Goal: Find specific page/section: Find specific page/section

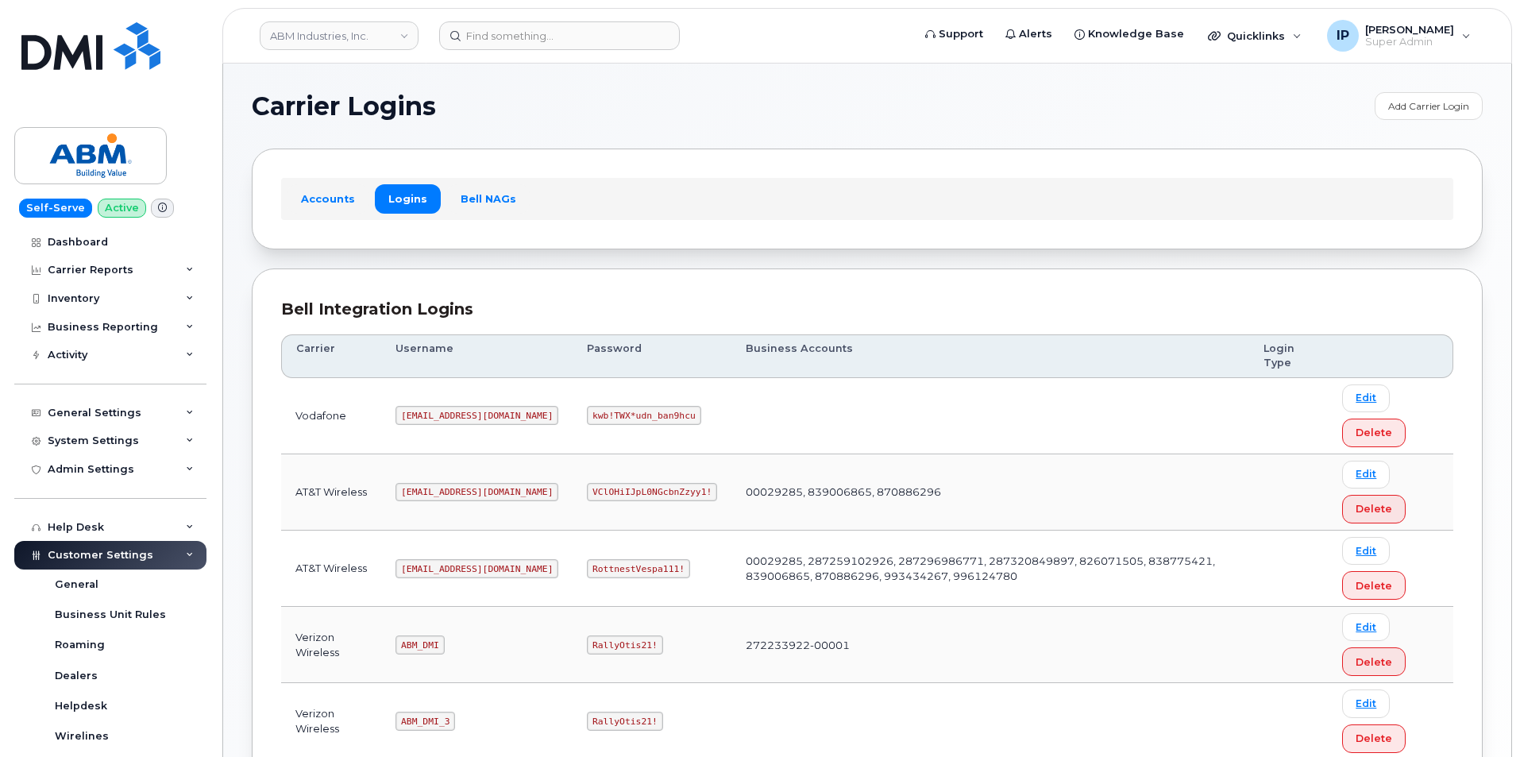
scroll to position [238, 0]
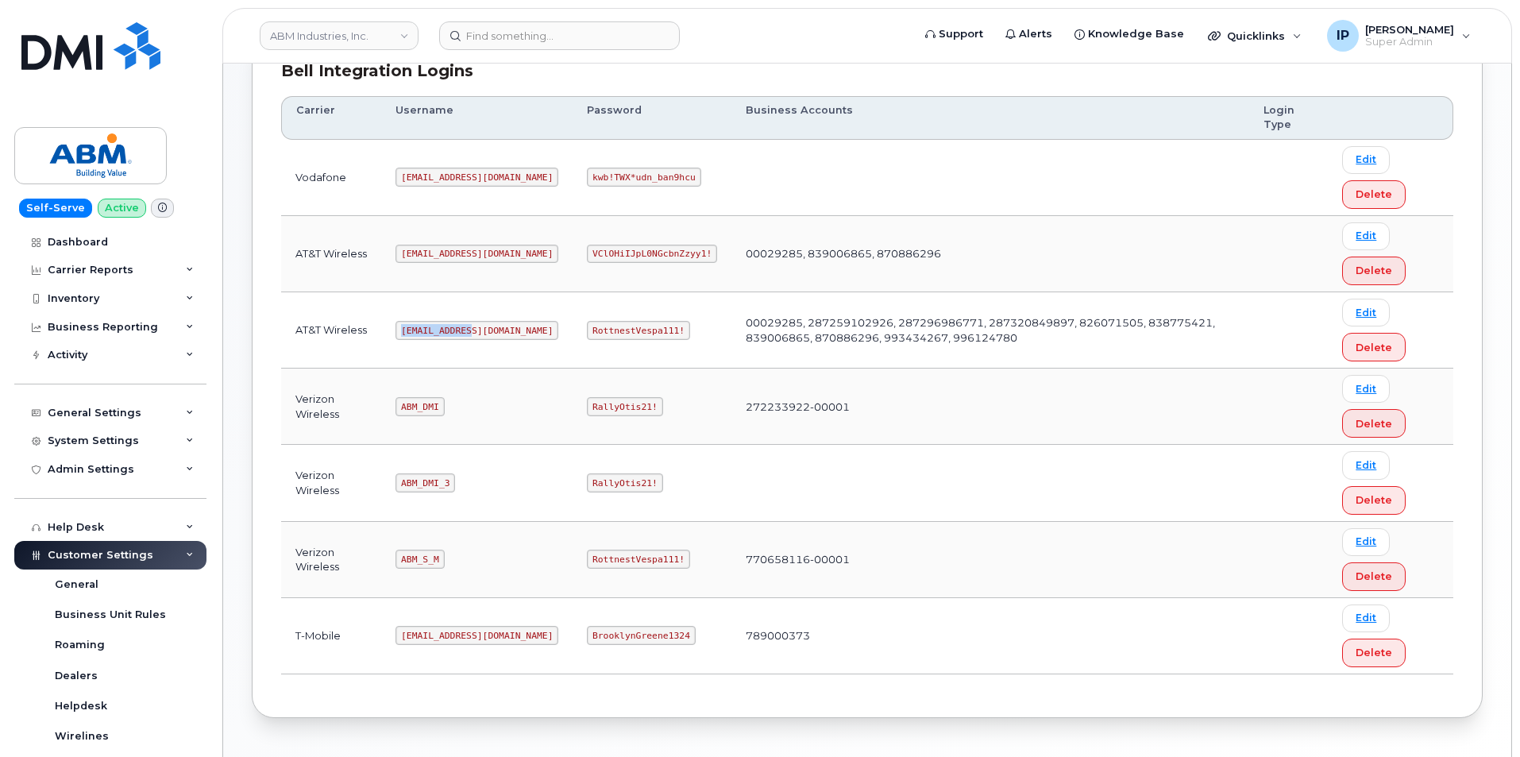
drag, startPoint x: 471, startPoint y: 328, endPoint x: 386, endPoint y: 328, distance: 85.0
click at [386, 328] on td "abm@dminc.com" at bounding box center [476, 330] width 191 height 76
copy code "abm@dminc.com"
drag, startPoint x: 624, startPoint y: 330, endPoint x: 535, endPoint y: 330, distance: 89.0
click at [587, 330] on code "RottnestVespa111!" at bounding box center [638, 330] width 103 height 19
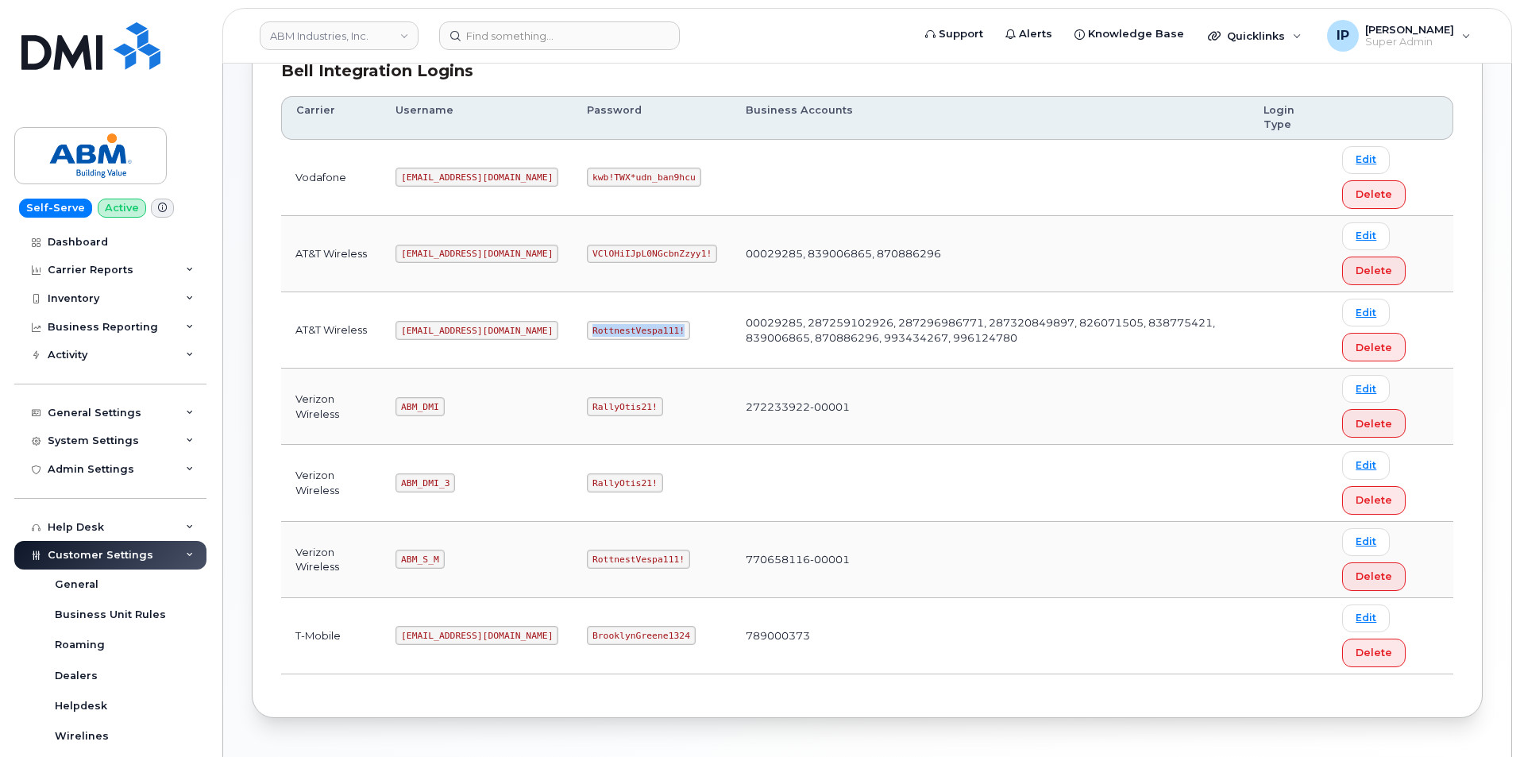
copy code "RottnestVespa111!"
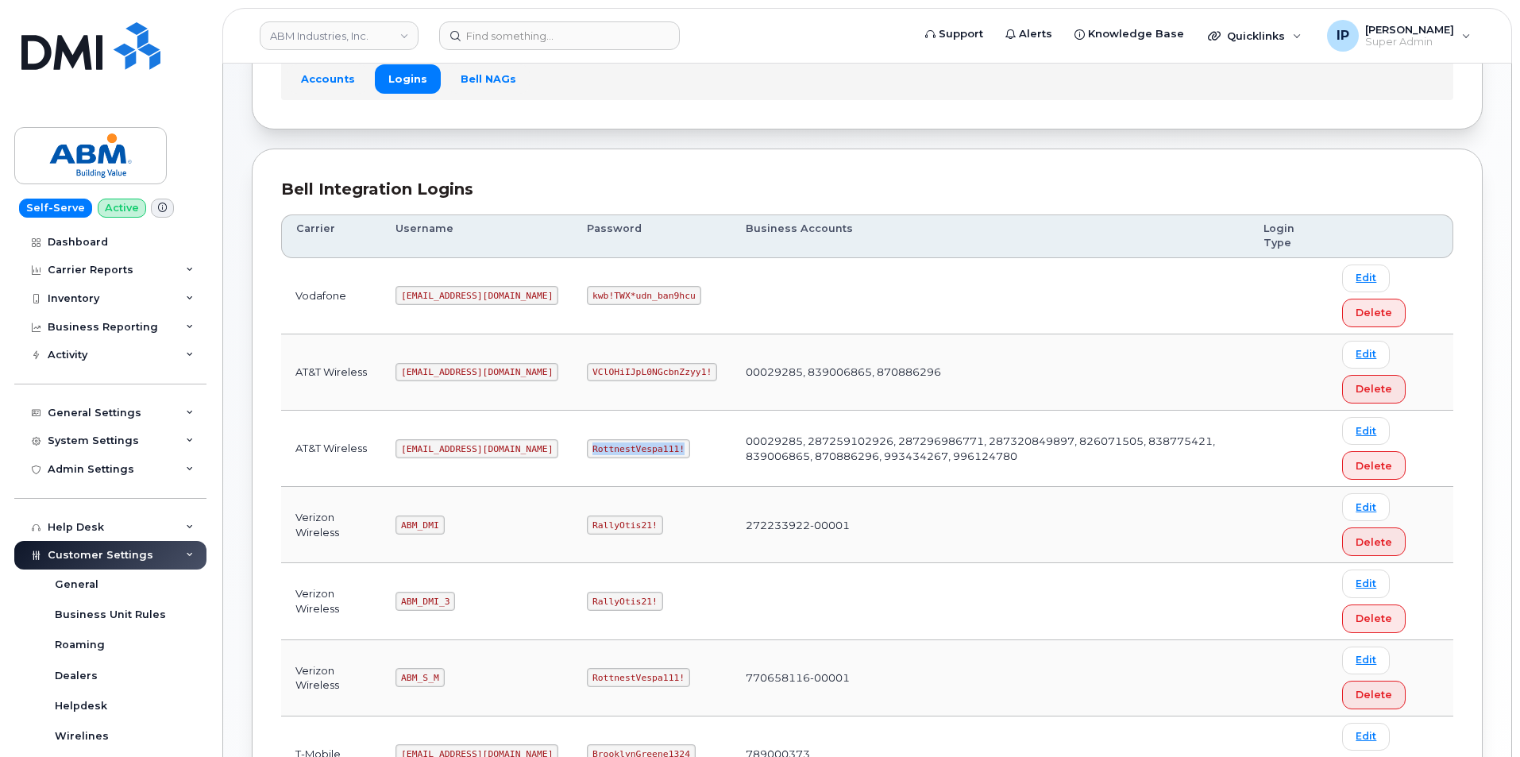
scroll to position [292, 0]
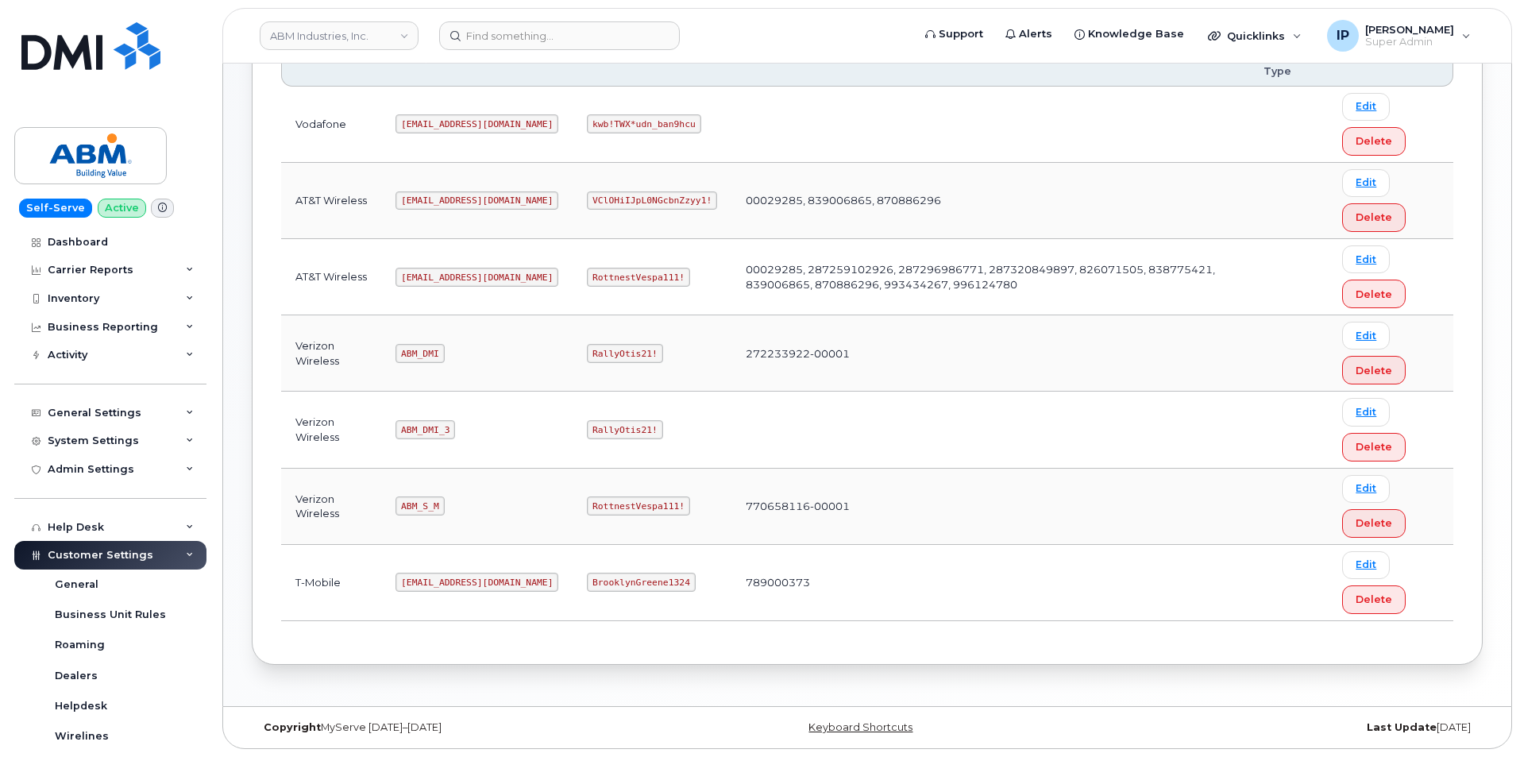
click at [464, 277] on code "abm@dminc.com" at bounding box center [477, 277] width 163 height 19
drag, startPoint x: 469, startPoint y: 277, endPoint x: 399, endPoint y: 276, distance: 69.9
click at [399, 276] on code "abm@dminc.com" at bounding box center [477, 277] width 163 height 19
copy code "abm@dminc.com"
click at [612, 276] on code "RottnestVespa111!" at bounding box center [638, 277] width 103 height 19
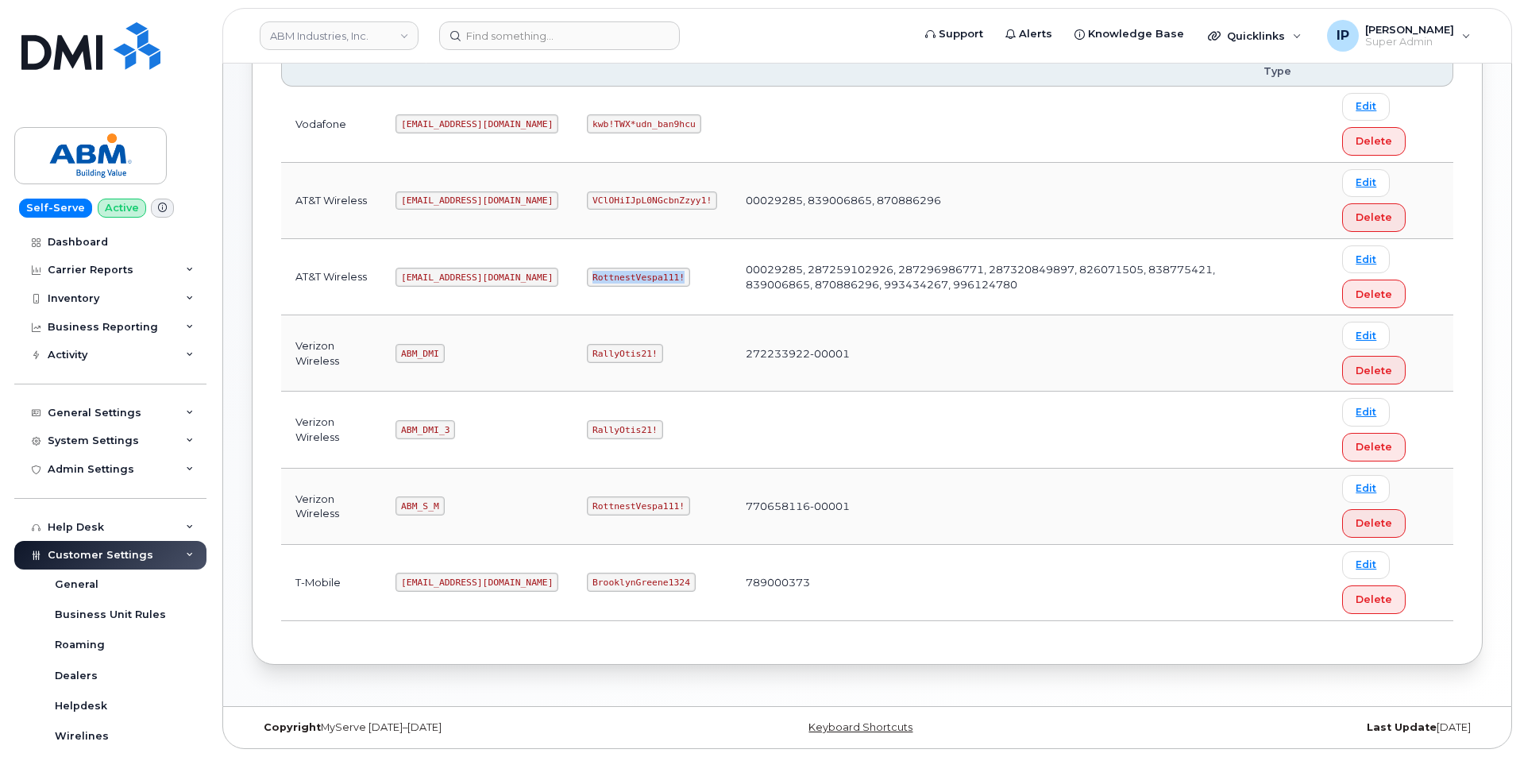
drag, startPoint x: 622, startPoint y: 274, endPoint x: 535, endPoint y: 272, distance: 87.4
click at [587, 272] on code "RottnestVespa111!" at bounding box center [638, 277] width 103 height 19
copy code "RottnestVespa111!"
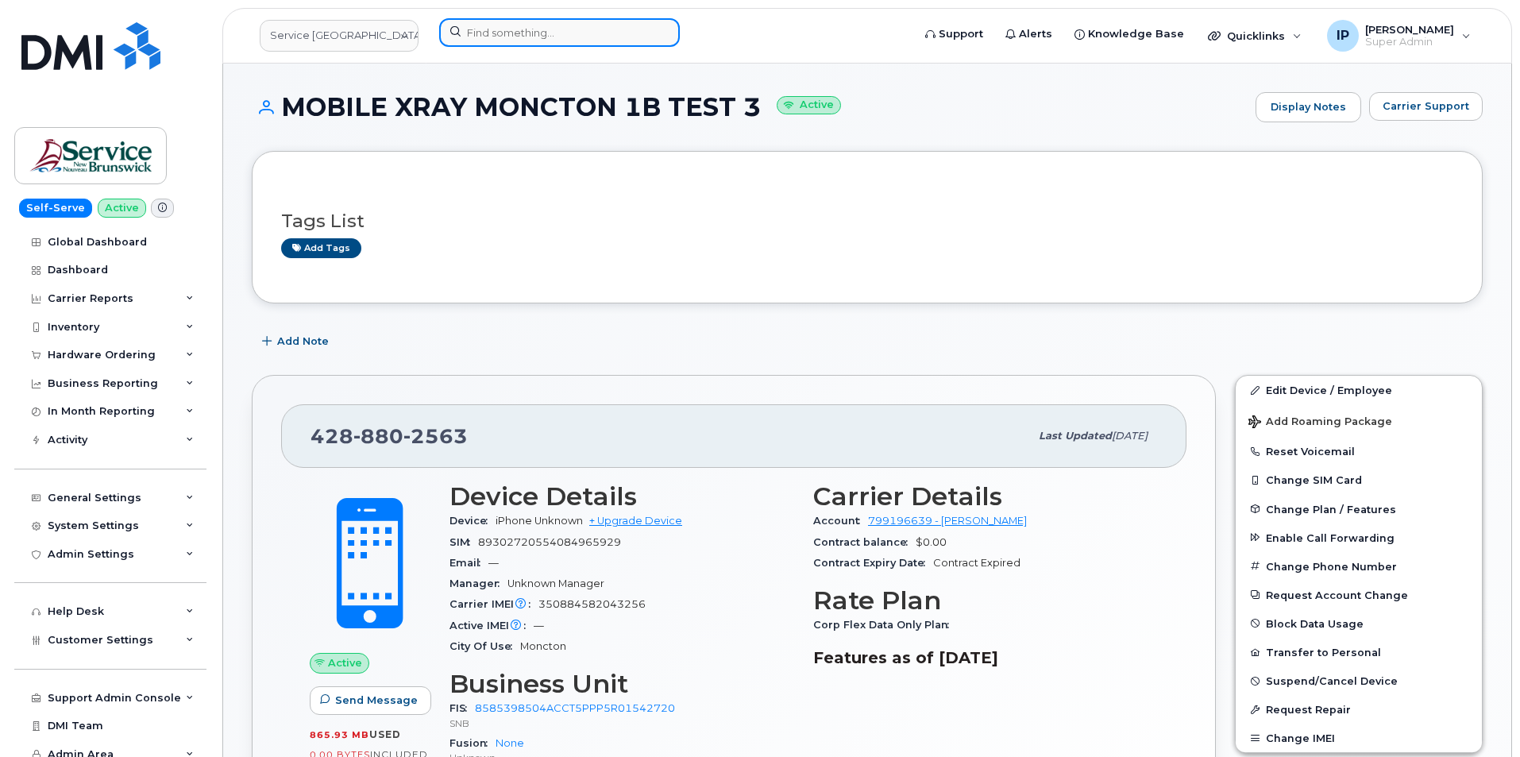
click at [518, 34] on input at bounding box center [559, 32] width 241 height 29
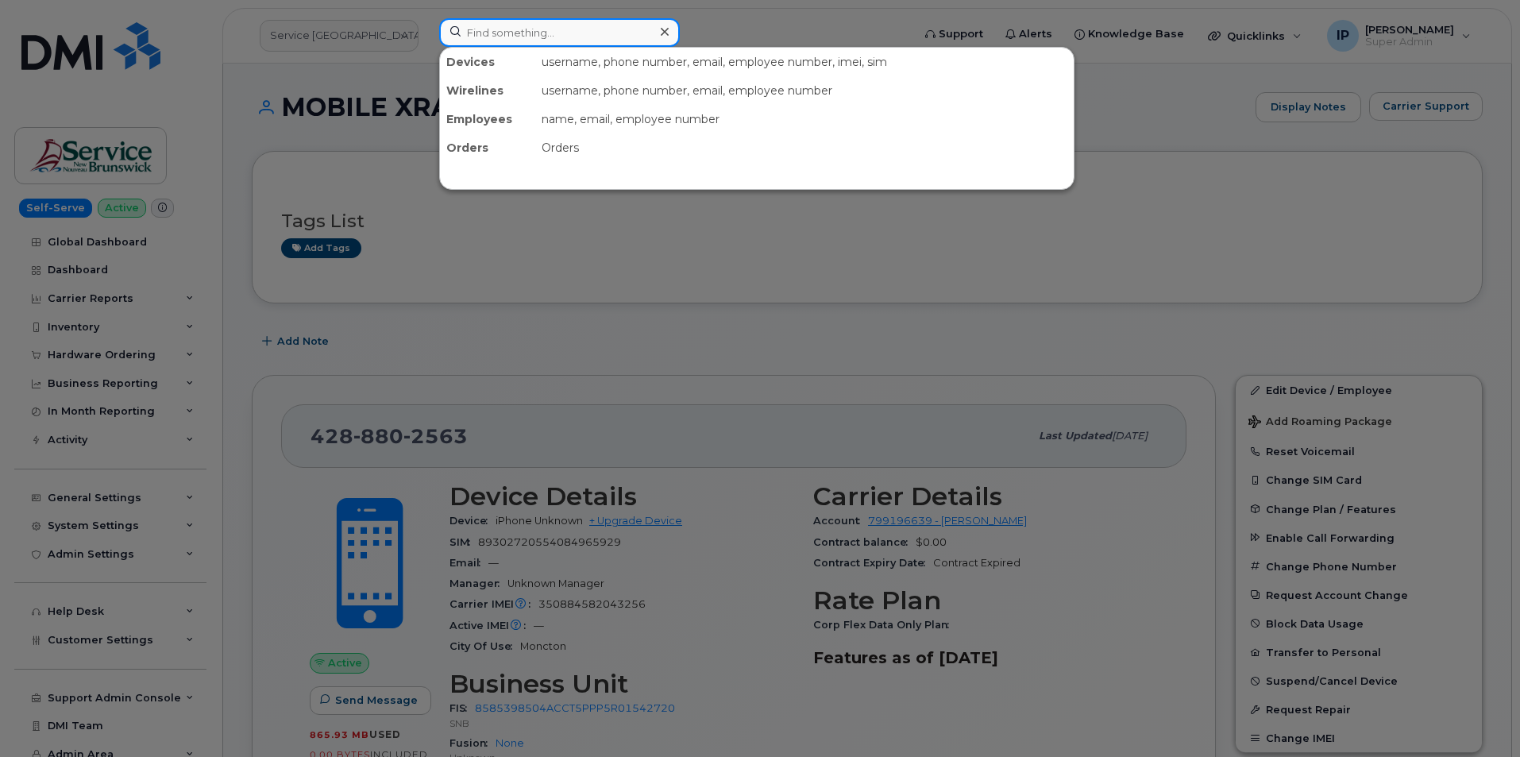
paste input "8102876354"
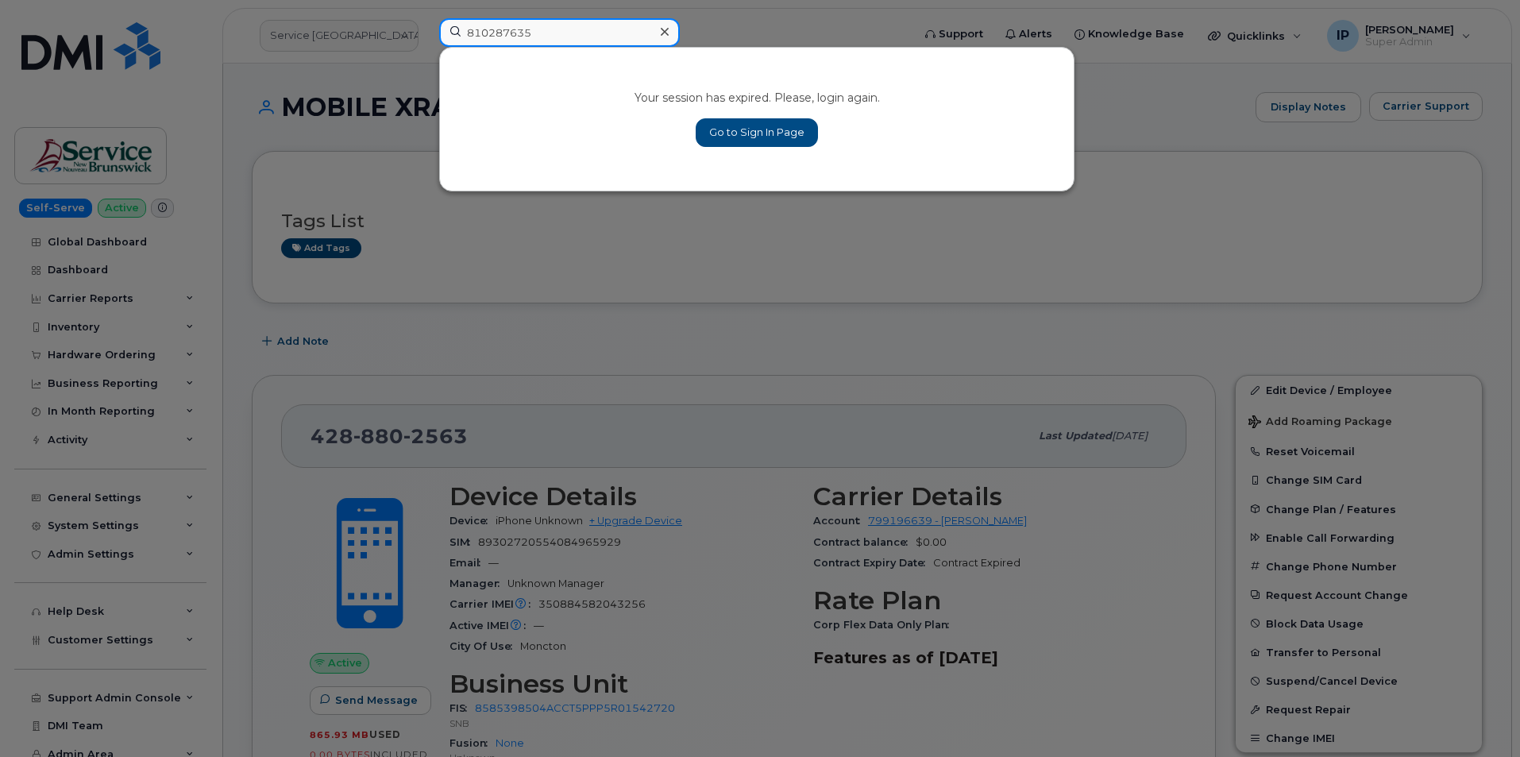
type input "810287635"
click at [740, 122] on link "Go to Sign In Page" at bounding box center [757, 132] width 122 height 29
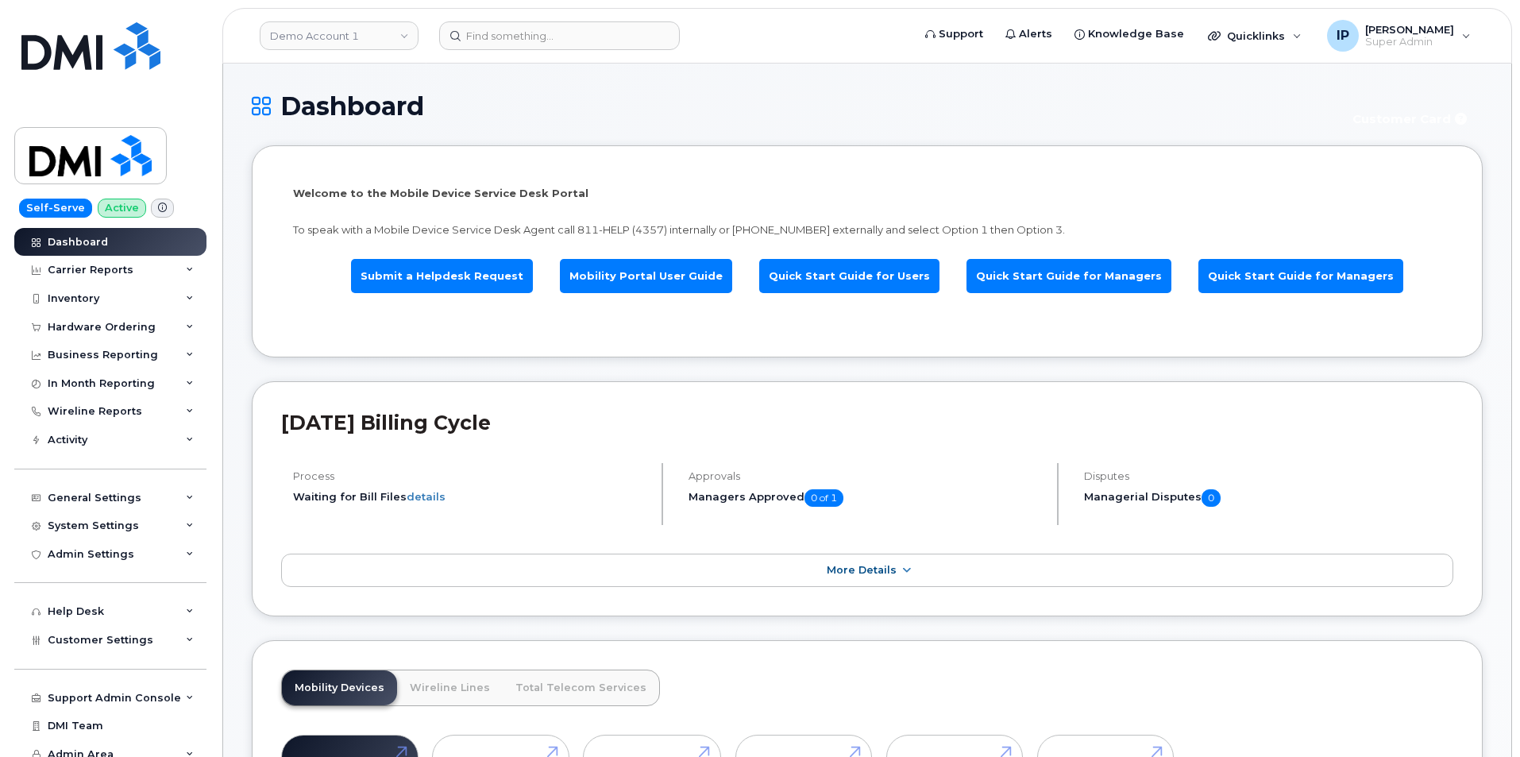
drag, startPoint x: 558, startPoint y: 15, endPoint x: 558, endPoint y: 6, distance: 8.8
click at [558, 14] on header "Demo Account 1 Support Alerts Knowledge Base Quicklinks Suspend / Cancel Device…" at bounding box center [867, 36] width 1290 height 56
click at [558, 29] on input at bounding box center [559, 35] width 241 height 29
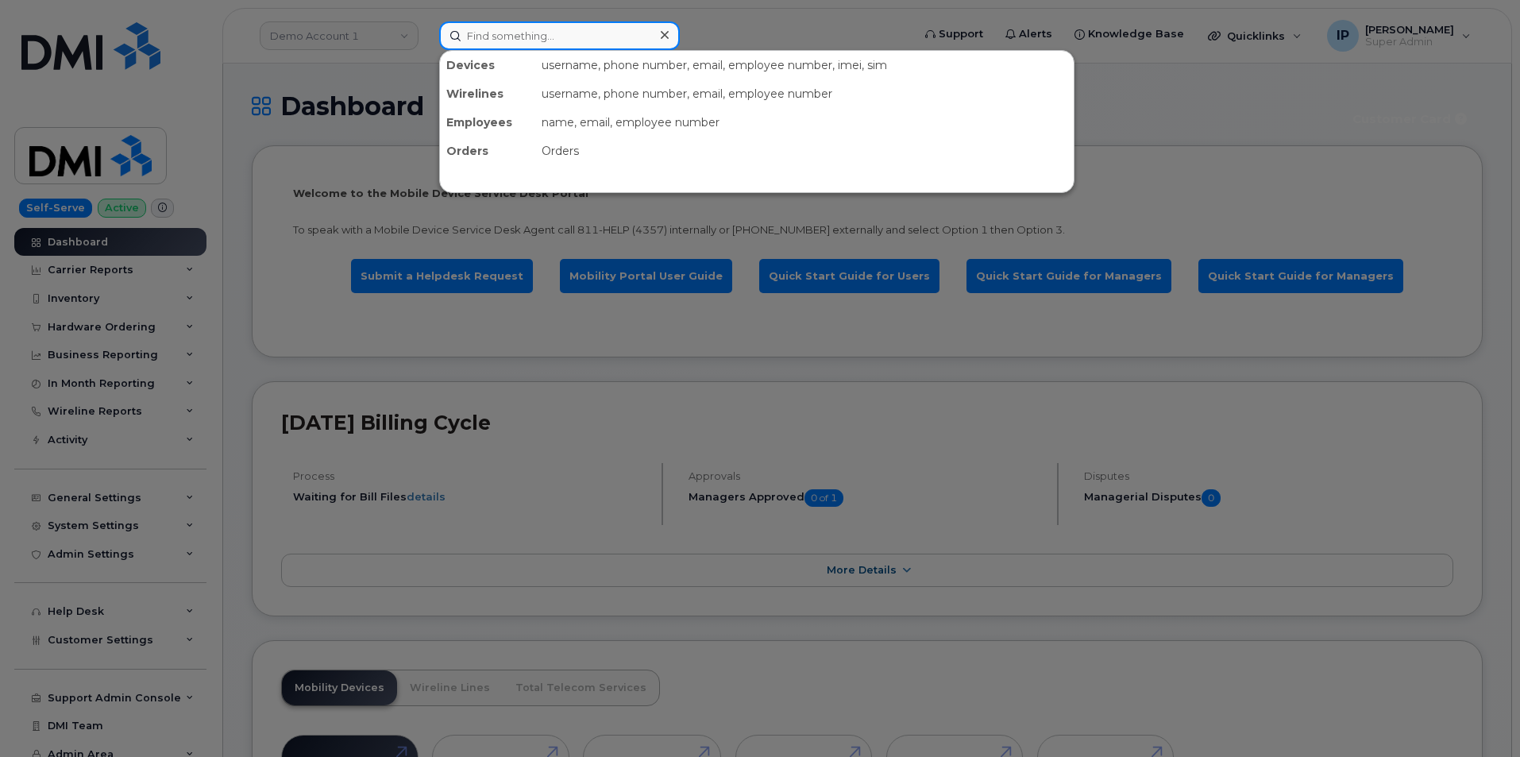
paste input "8102876354"
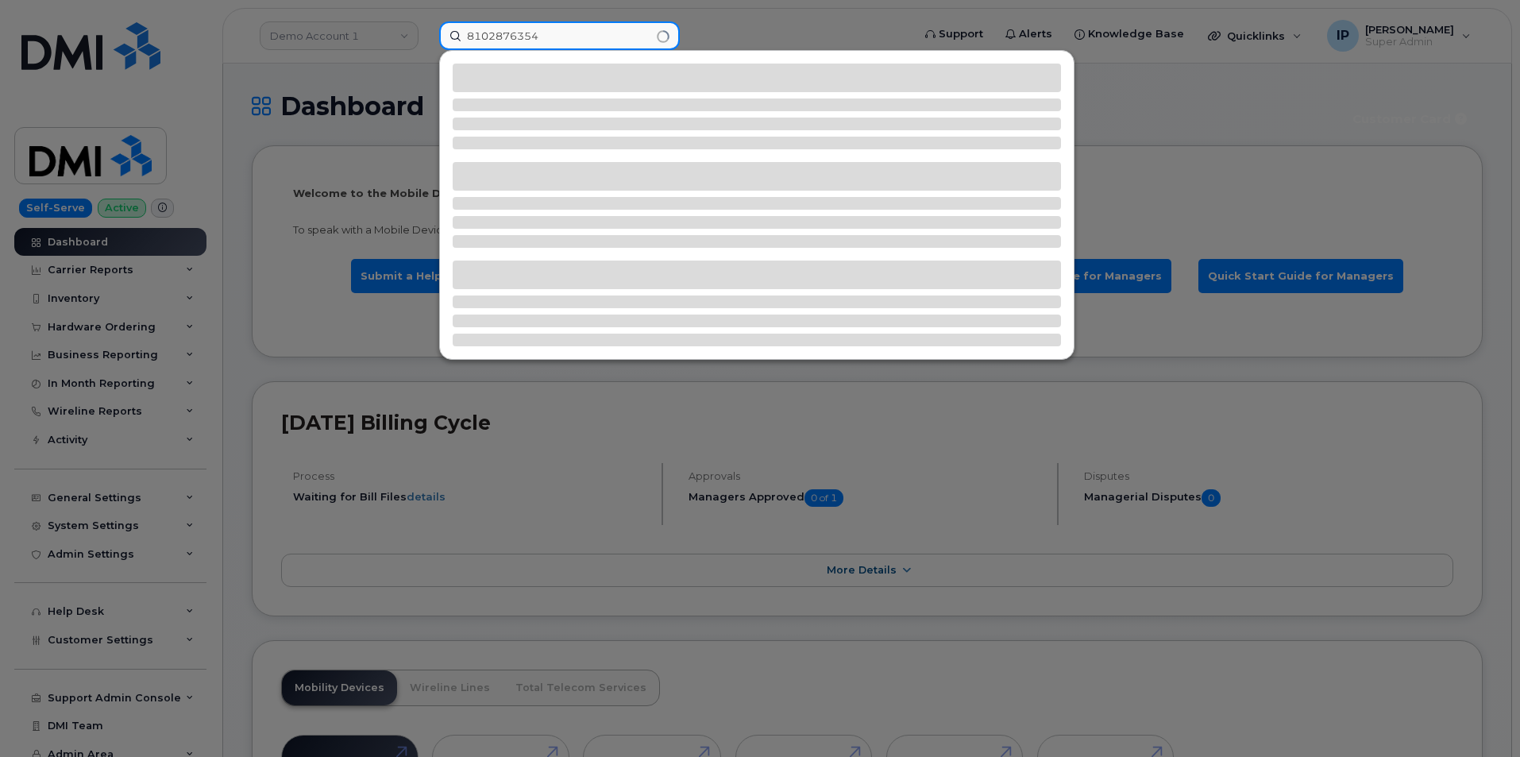
type input "8102876354"
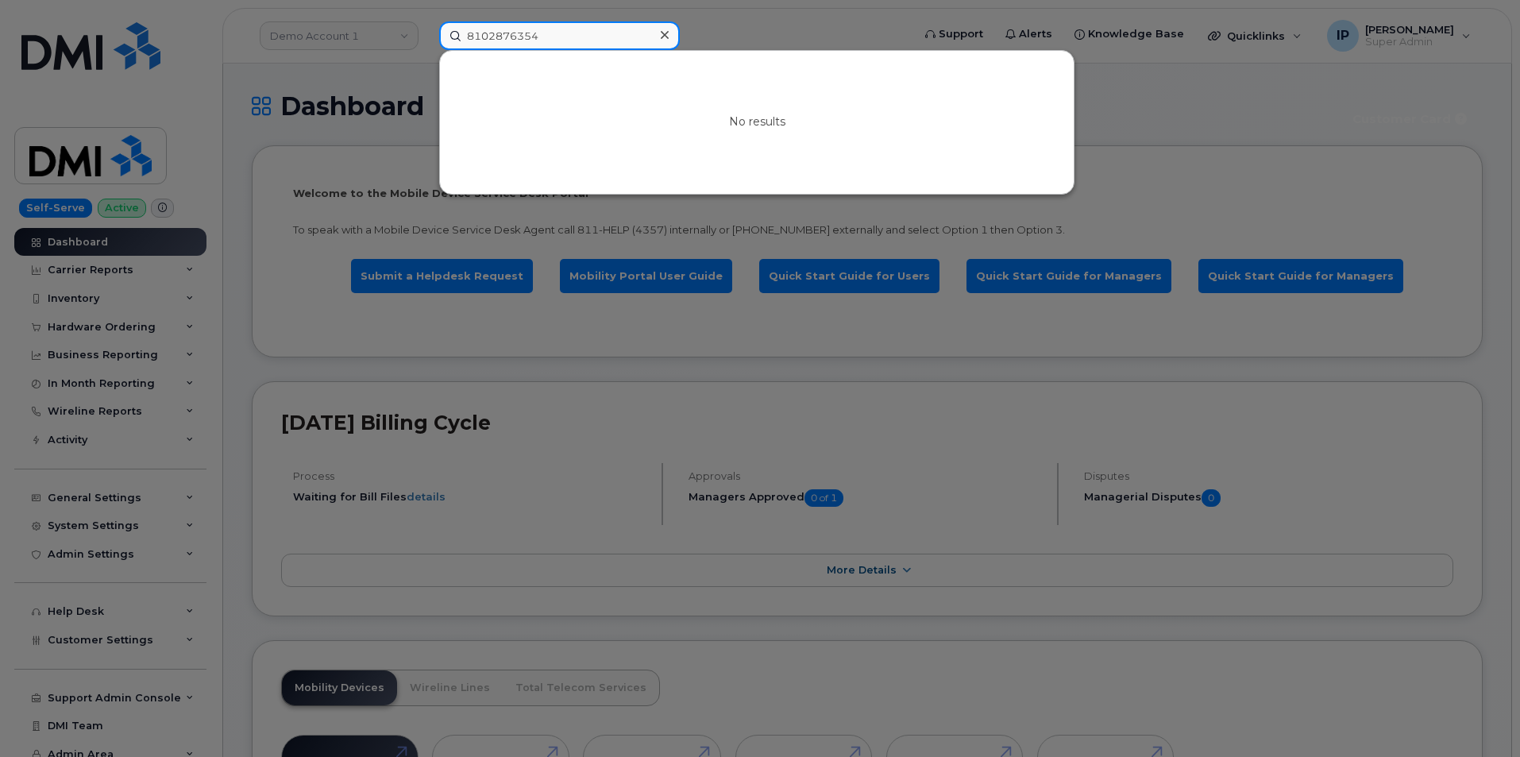
click at [601, 31] on input "8102876354" at bounding box center [559, 35] width 241 height 29
click at [363, 190] on div at bounding box center [760, 378] width 1520 height 757
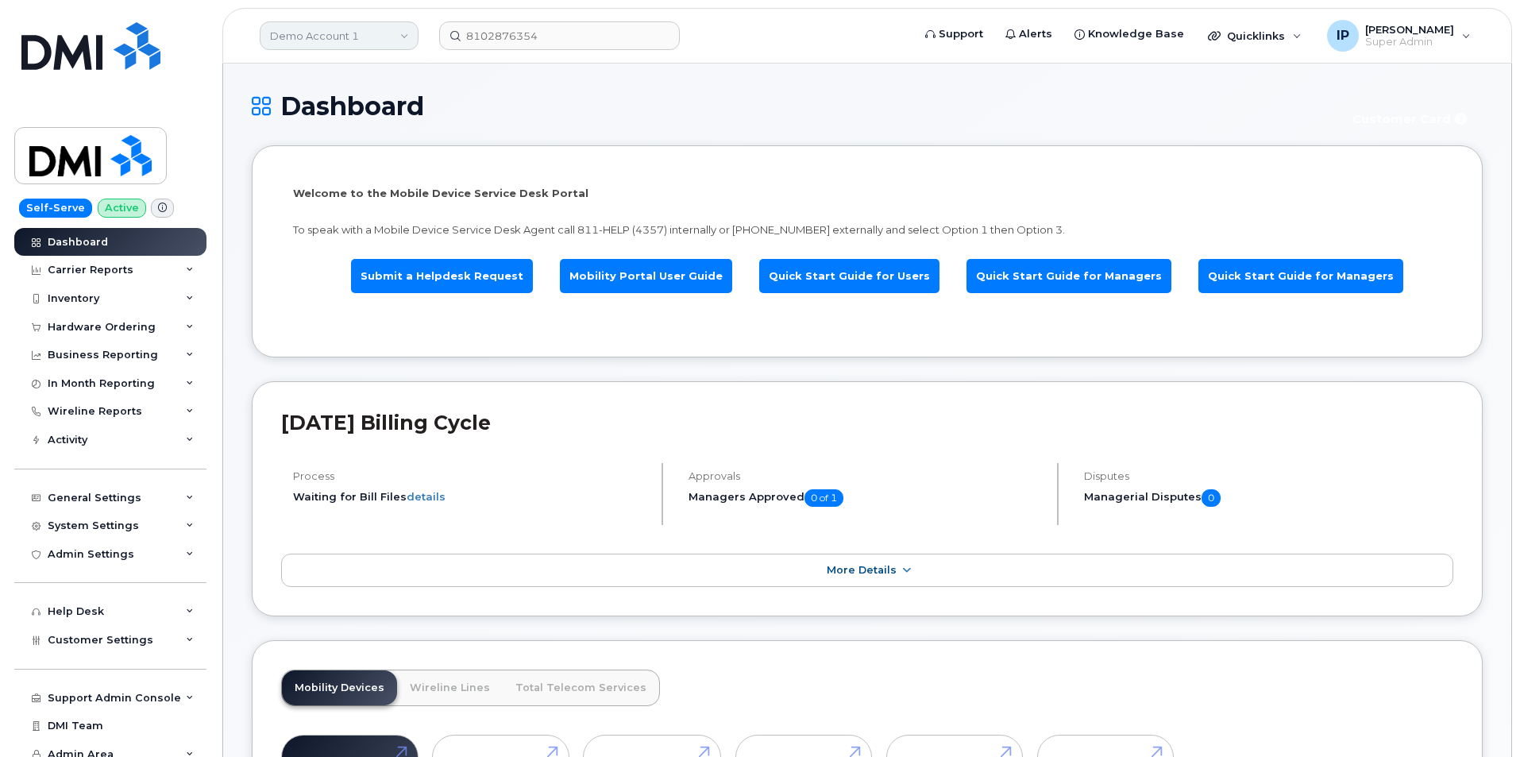
click at [352, 44] on link "Demo Account 1" at bounding box center [339, 35] width 159 height 29
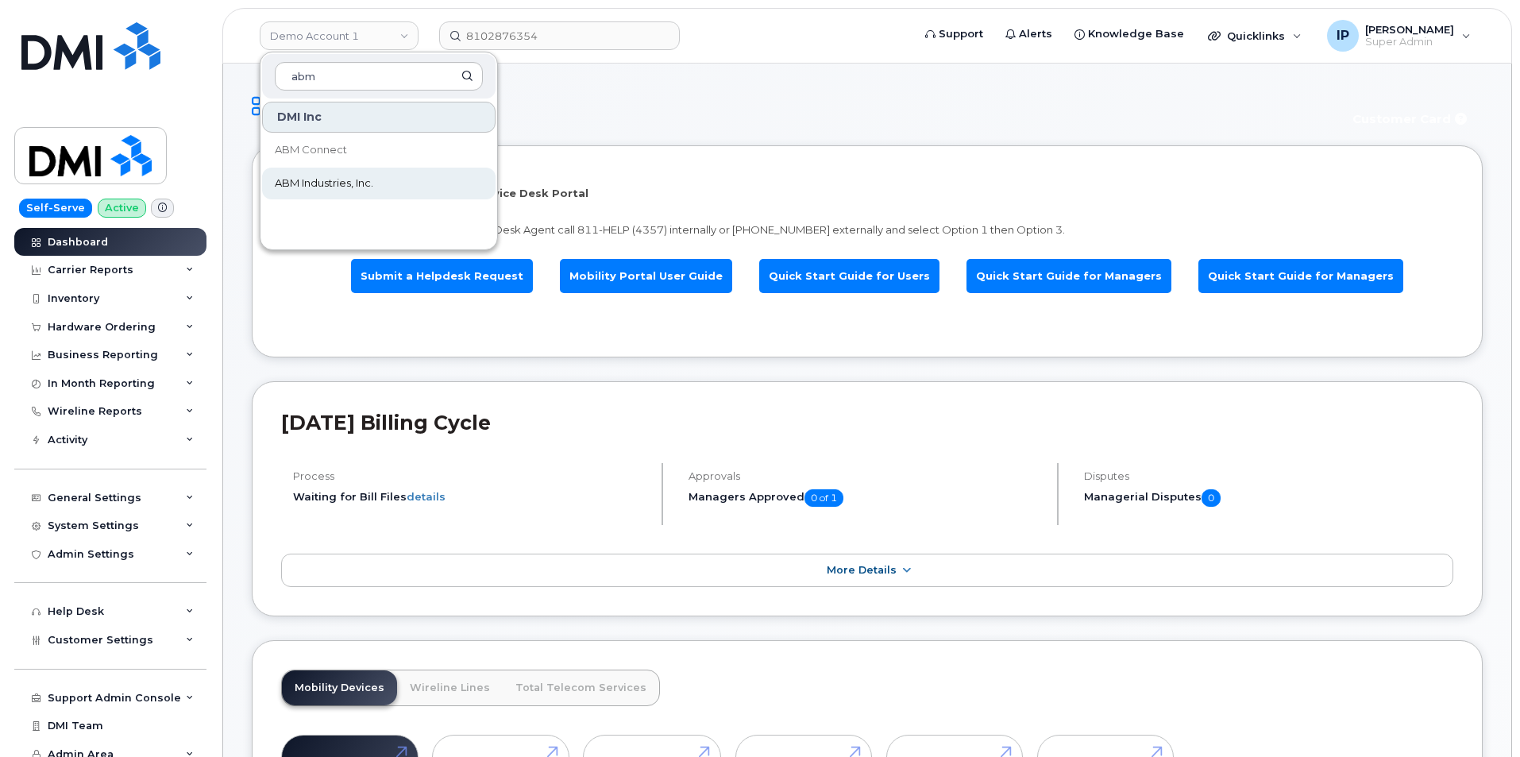
type input "abm"
click at [331, 179] on span "ABM Industries, Inc." at bounding box center [324, 184] width 99 height 16
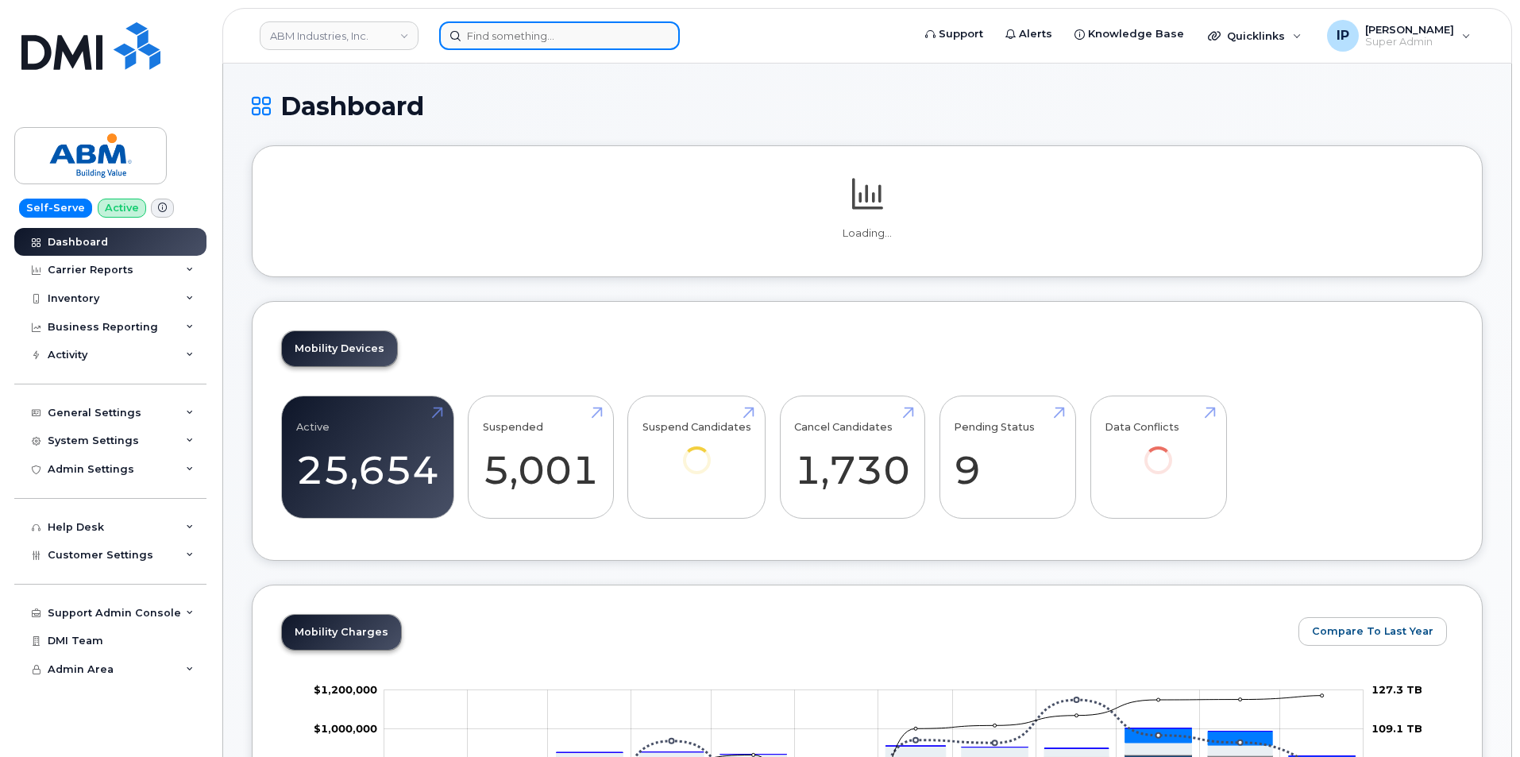
click at [514, 34] on input at bounding box center [559, 35] width 241 height 29
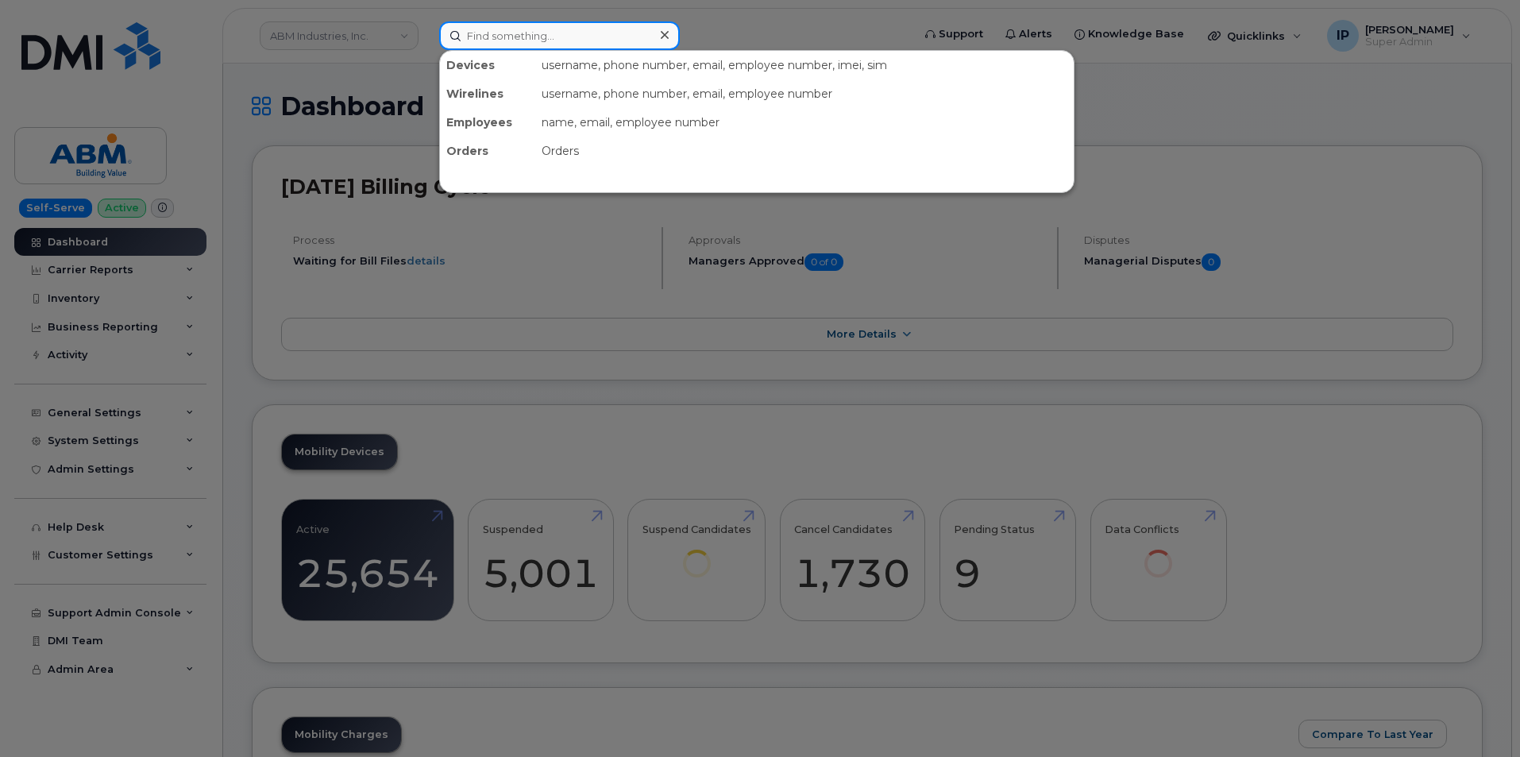
paste input "8102876354"
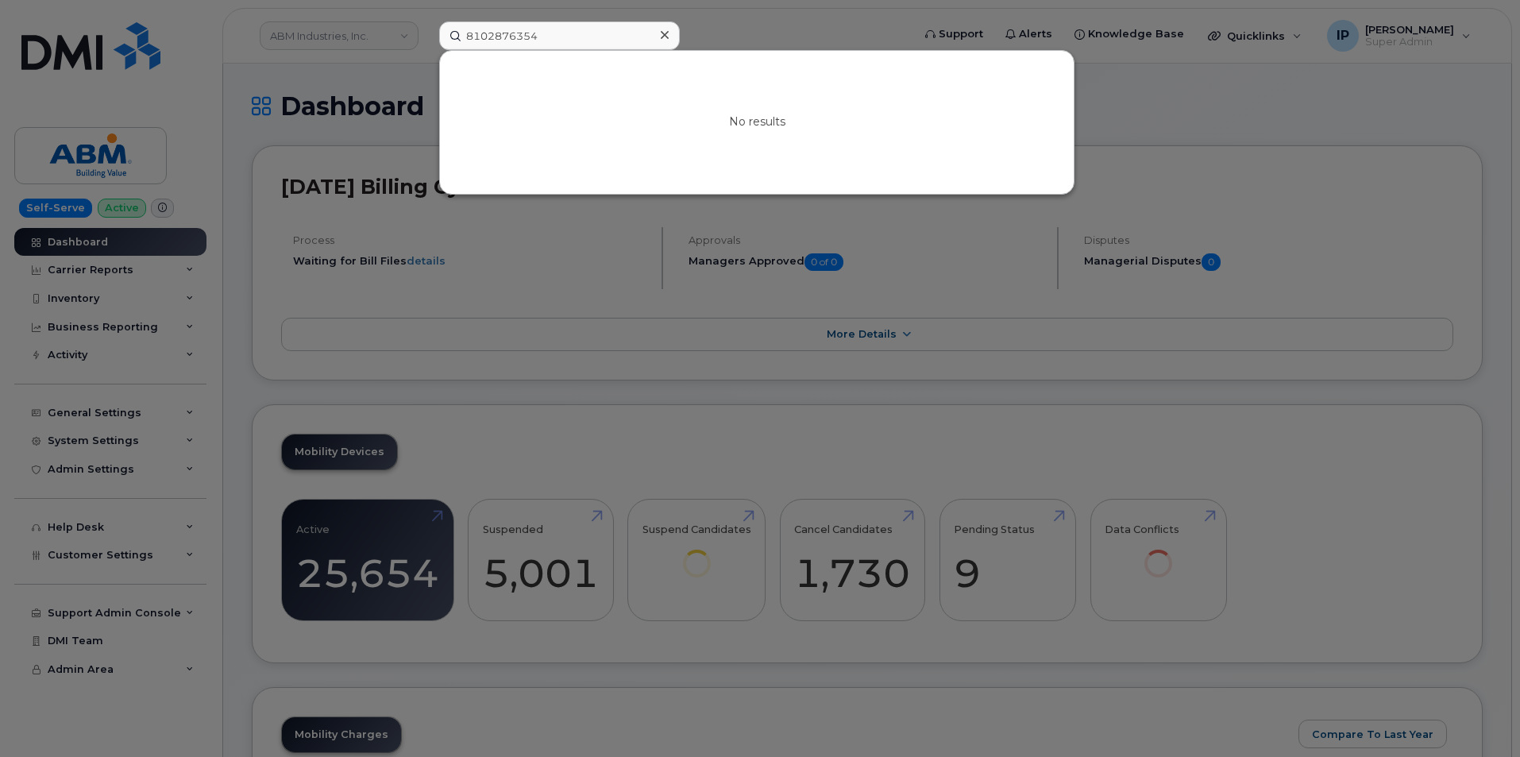
drag, startPoint x: 578, startPoint y: 21, endPoint x: 583, endPoint y: 35, distance: 15.3
click at [578, 21] on div at bounding box center [760, 378] width 1520 height 757
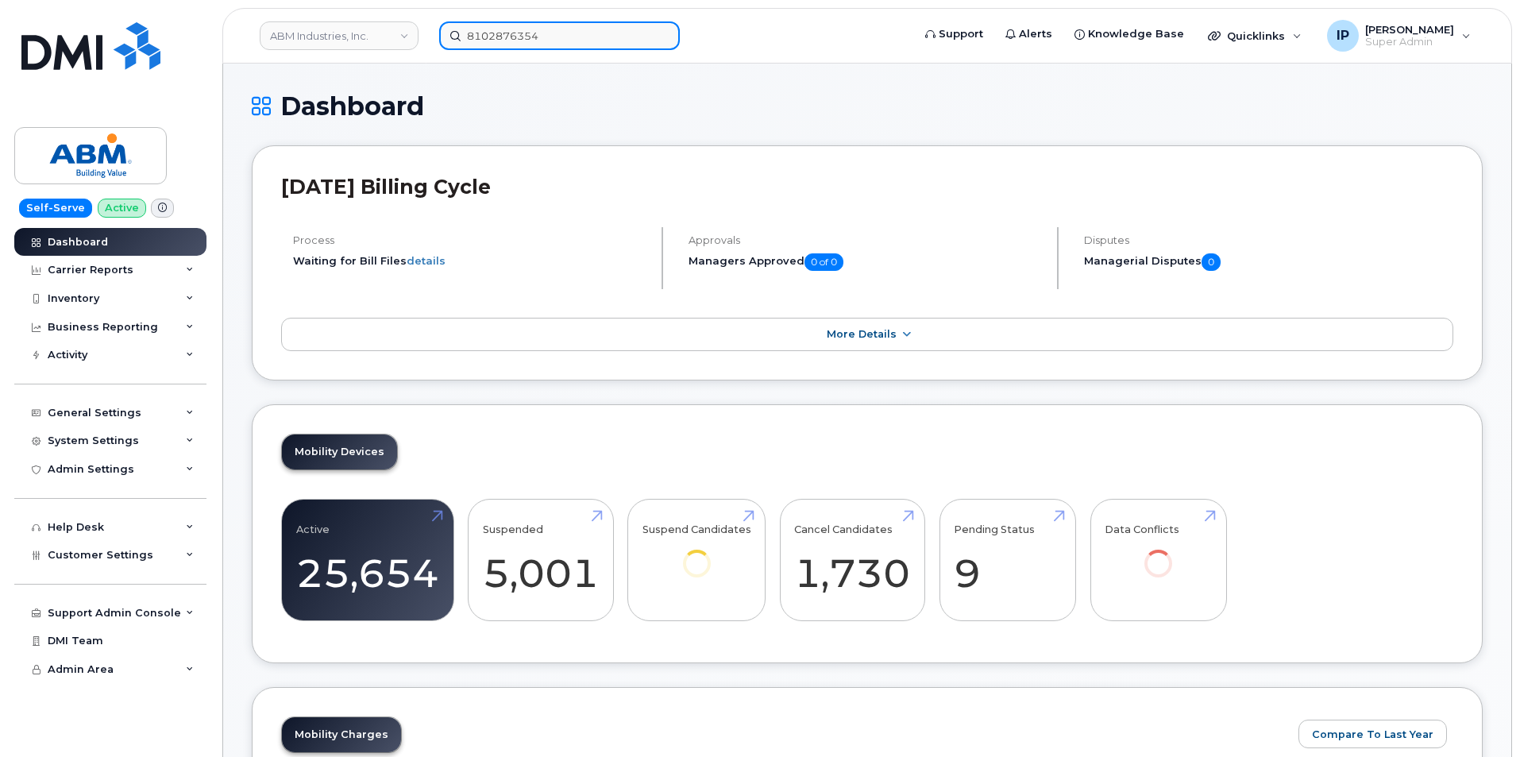
click at [581, 37] on input "8102876354" at bounding box center [559, 35] width 241 height 29
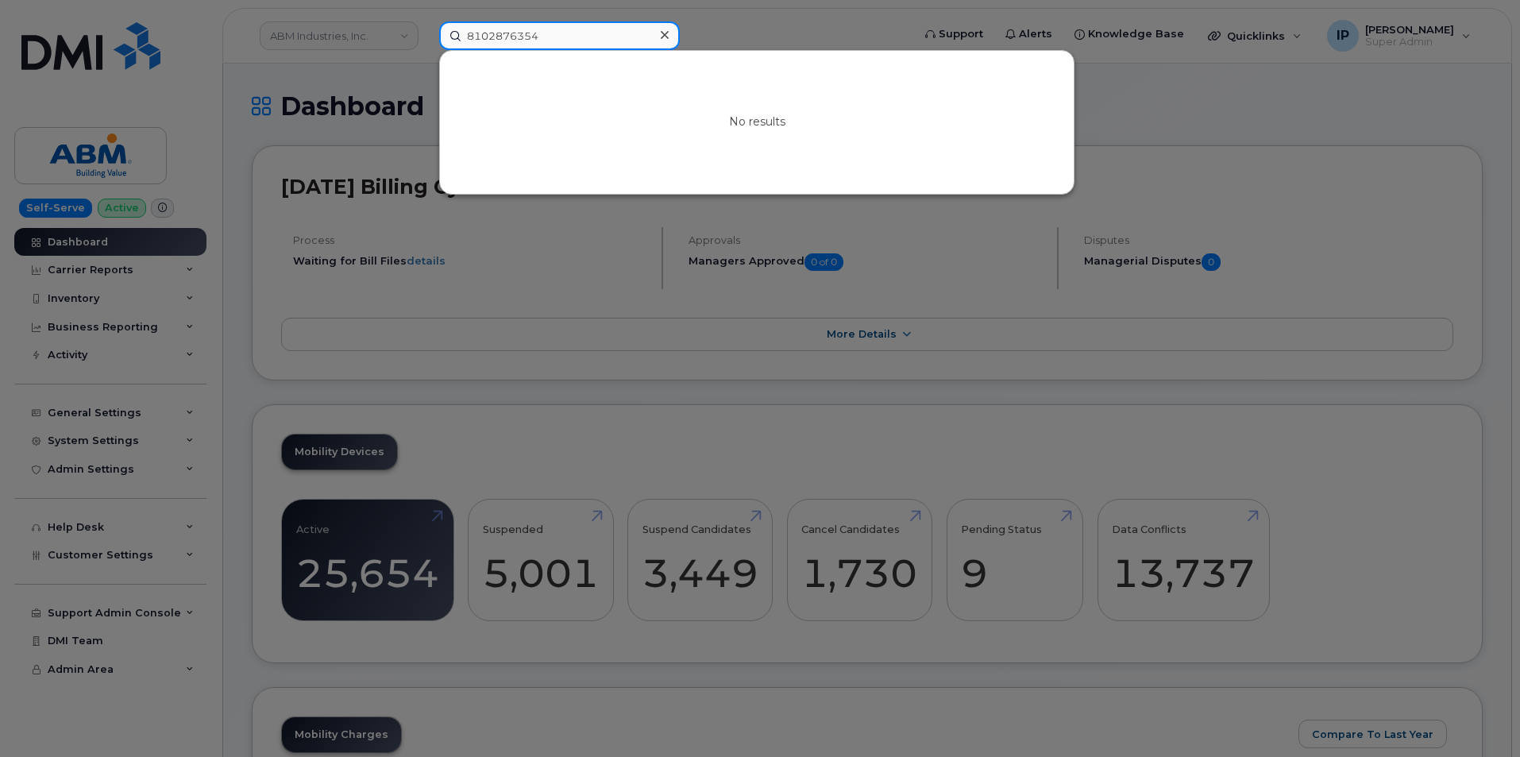
drag, startPoint x: 557, startPoint y: 41, endPoint x: 92, endPoint y: 49, distance: 464.8
click at [427, 50] on div "8102876354 No results" at bounding box center [671, 35] width 488 height 29
paste input "9646192"
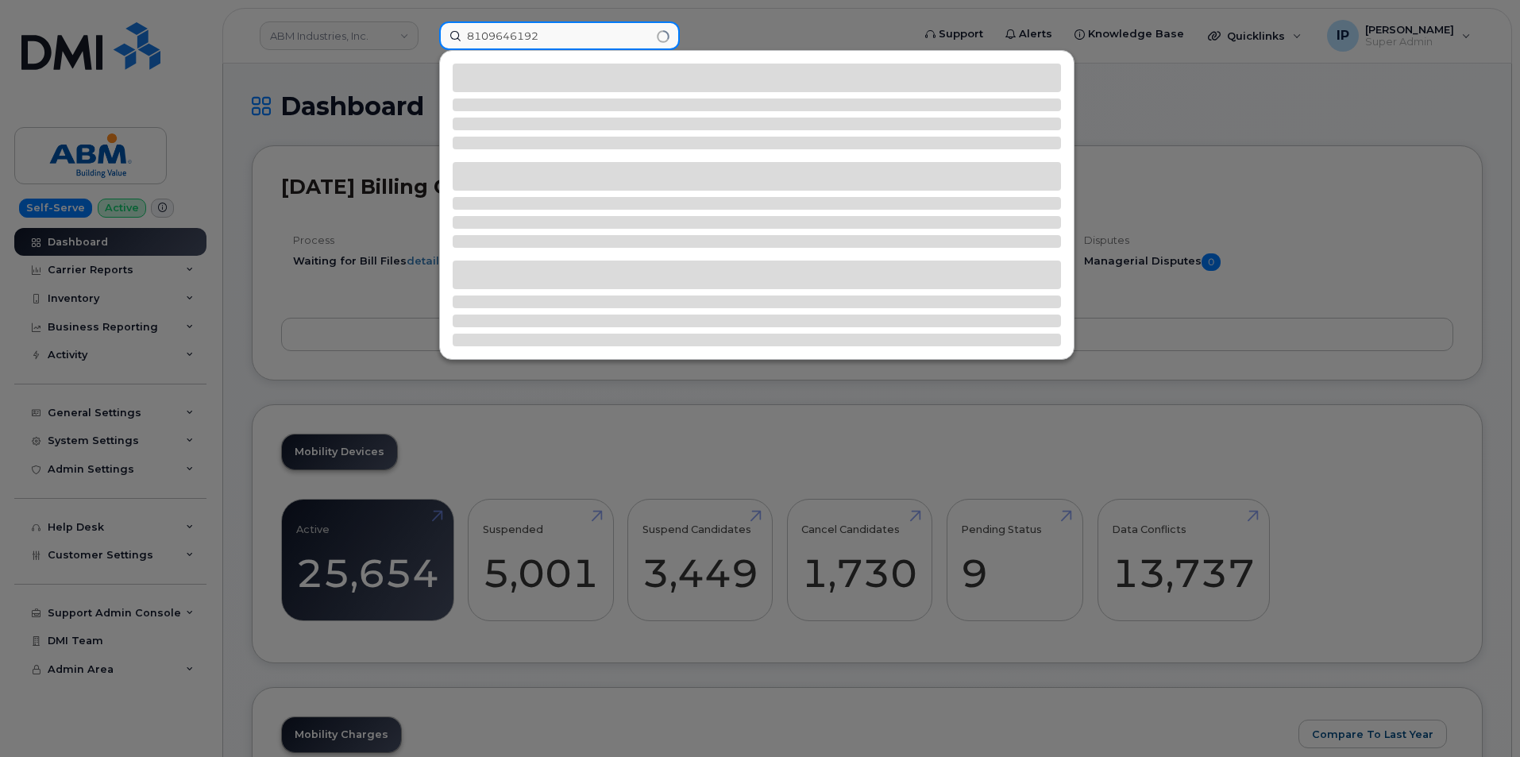
type input "8109646192"
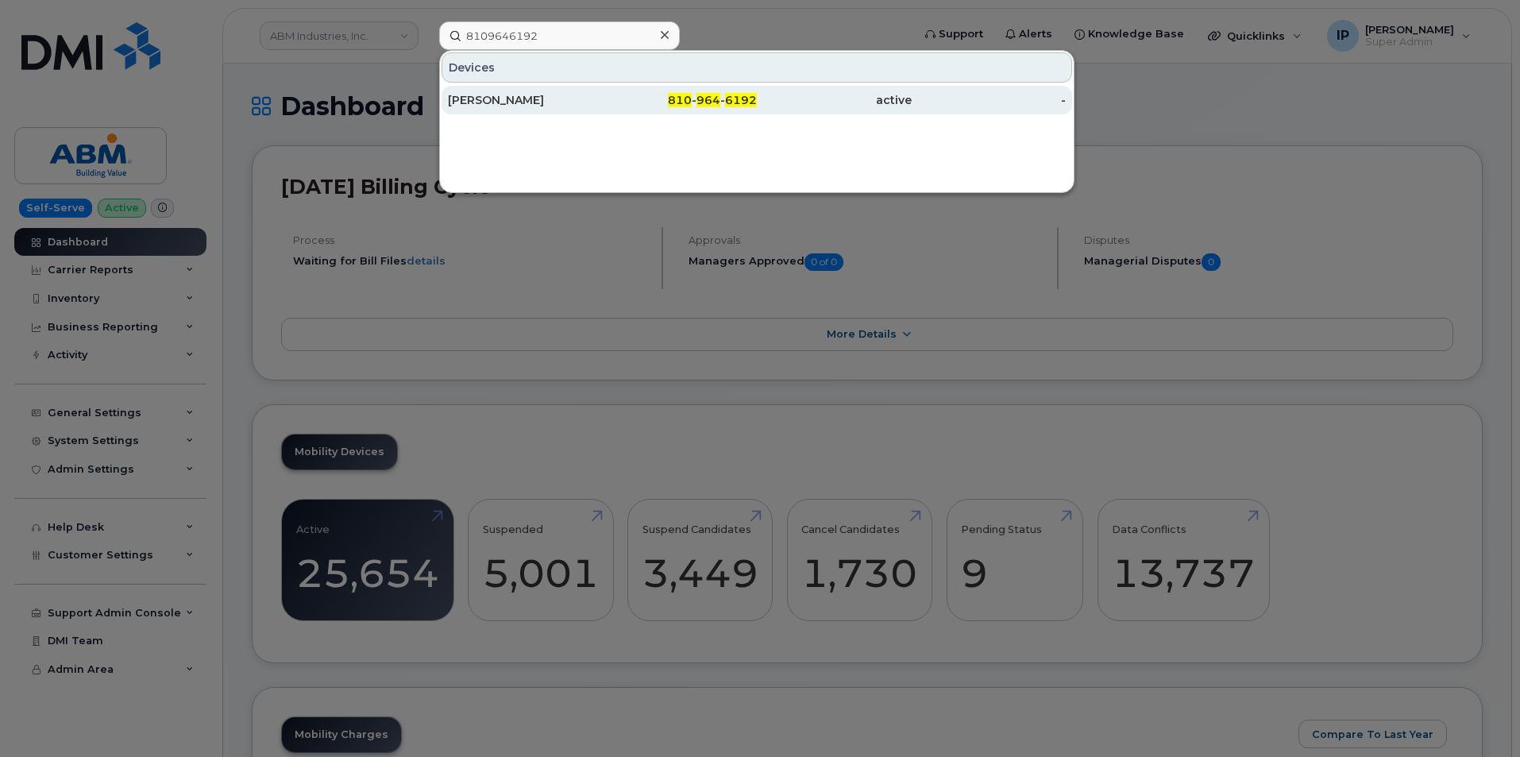
click at [757, 110] on div "810 - 964 - 6192" at bounding box center [834, 100] width 155 height 29
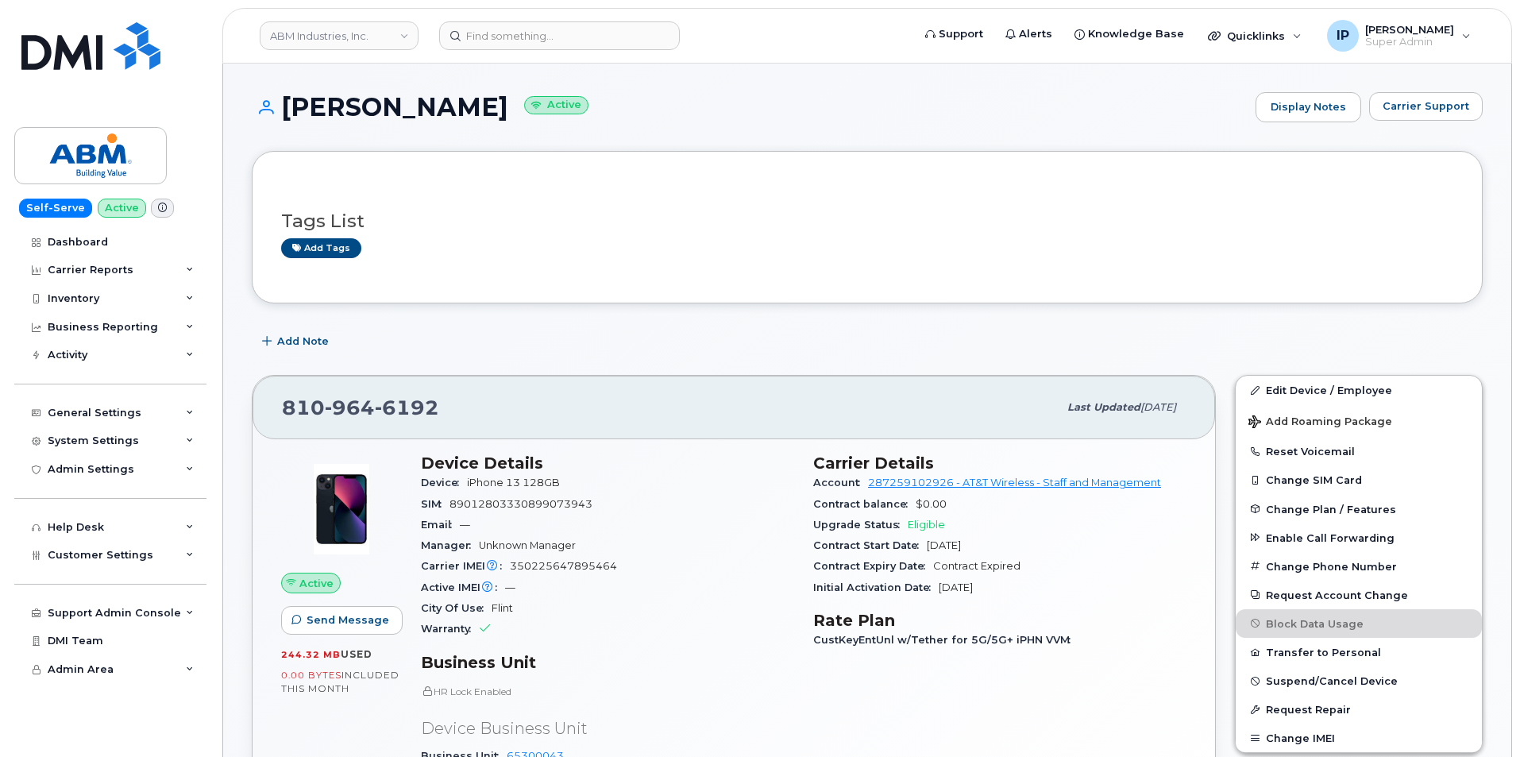
click at [1403, 107] on span "Carrier Support" at bounding box center [1426, 106] width 87 height 15
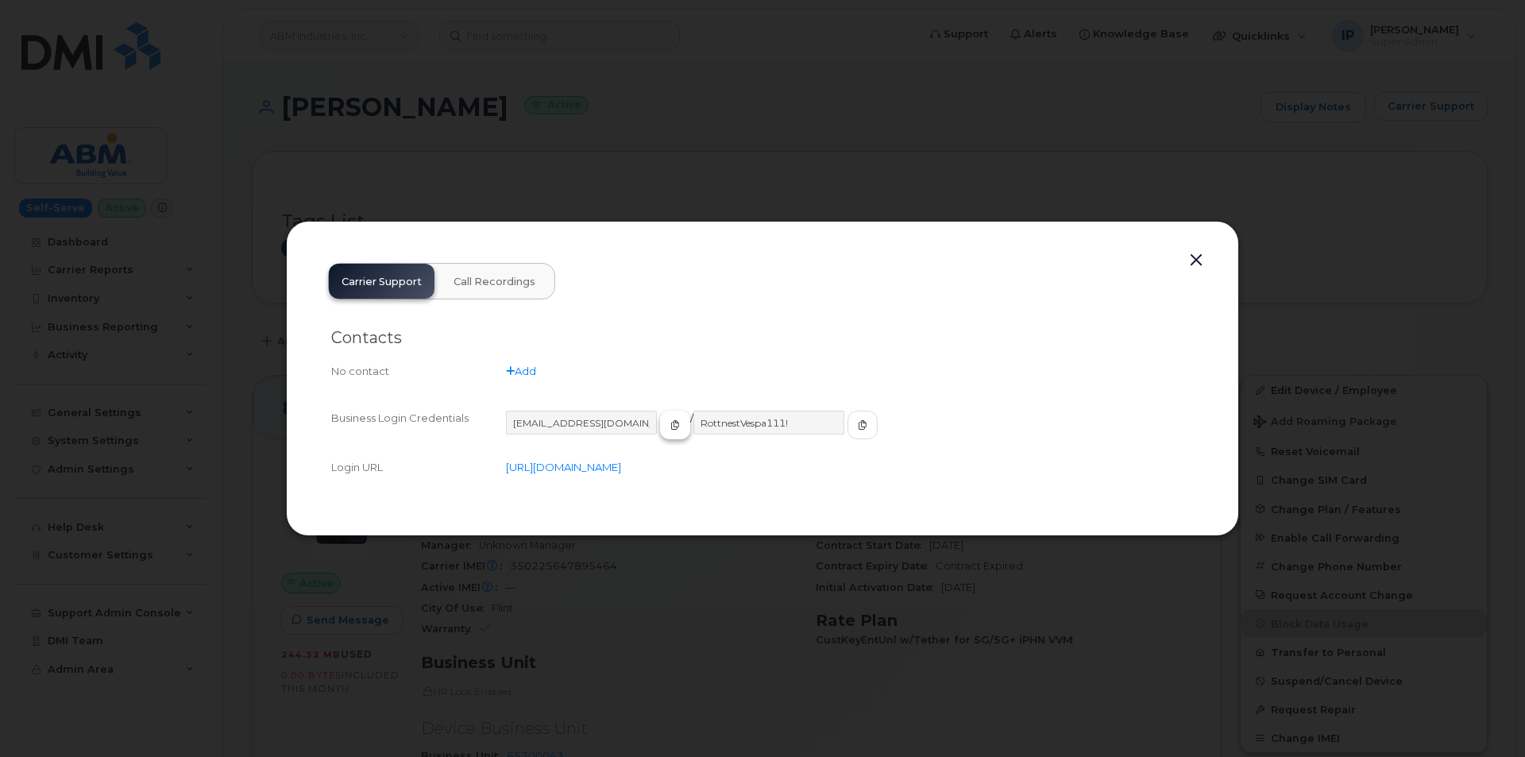
click at [670, 422] on icon "button" at bounding box center [675, 425] width 10 height 10
click at [858, 425] on icon "button" at bounding box center [863, 425] width 10 height 10
